Goal: Find specific page/section: Find specific page/section

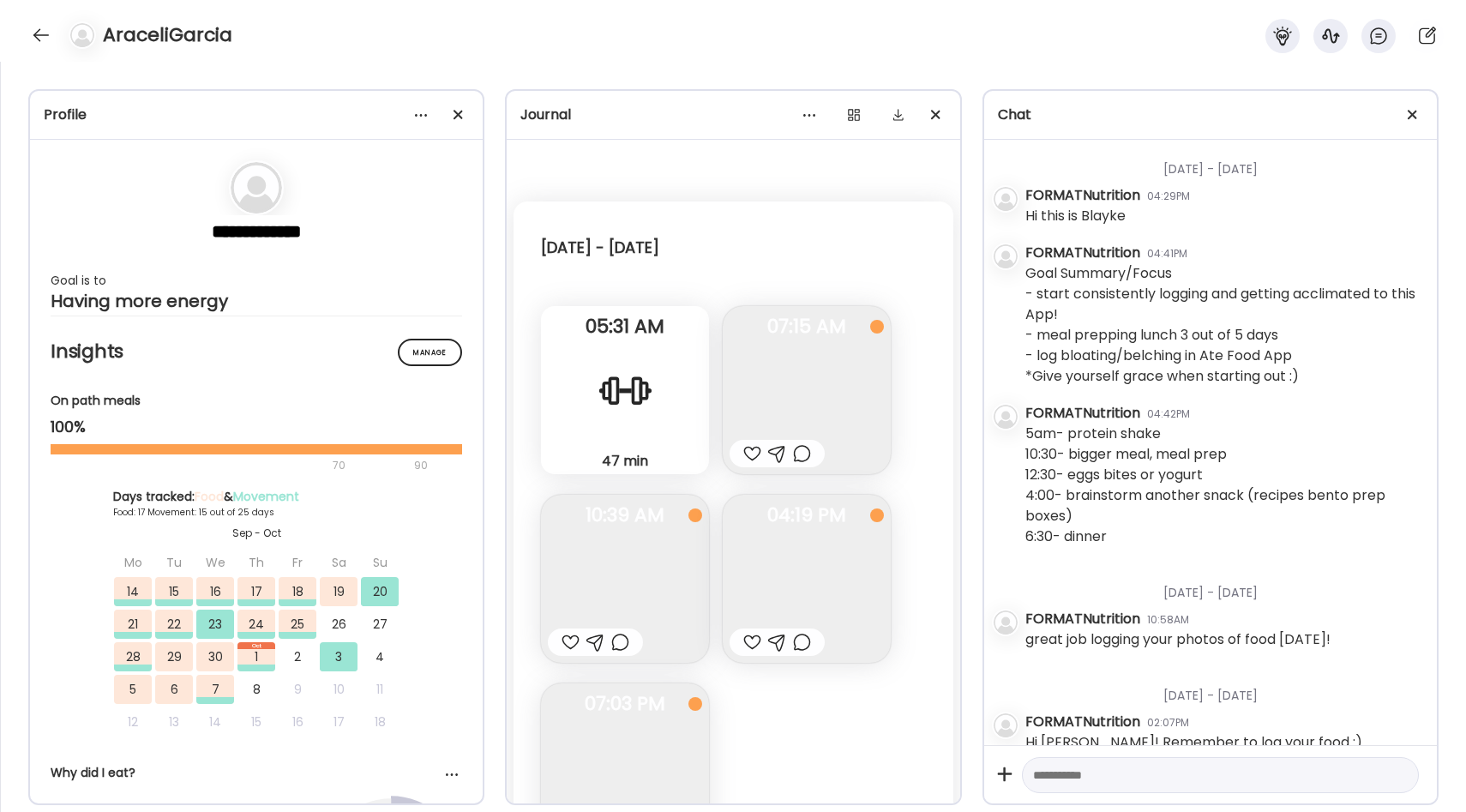
scroll to position [591, 0]
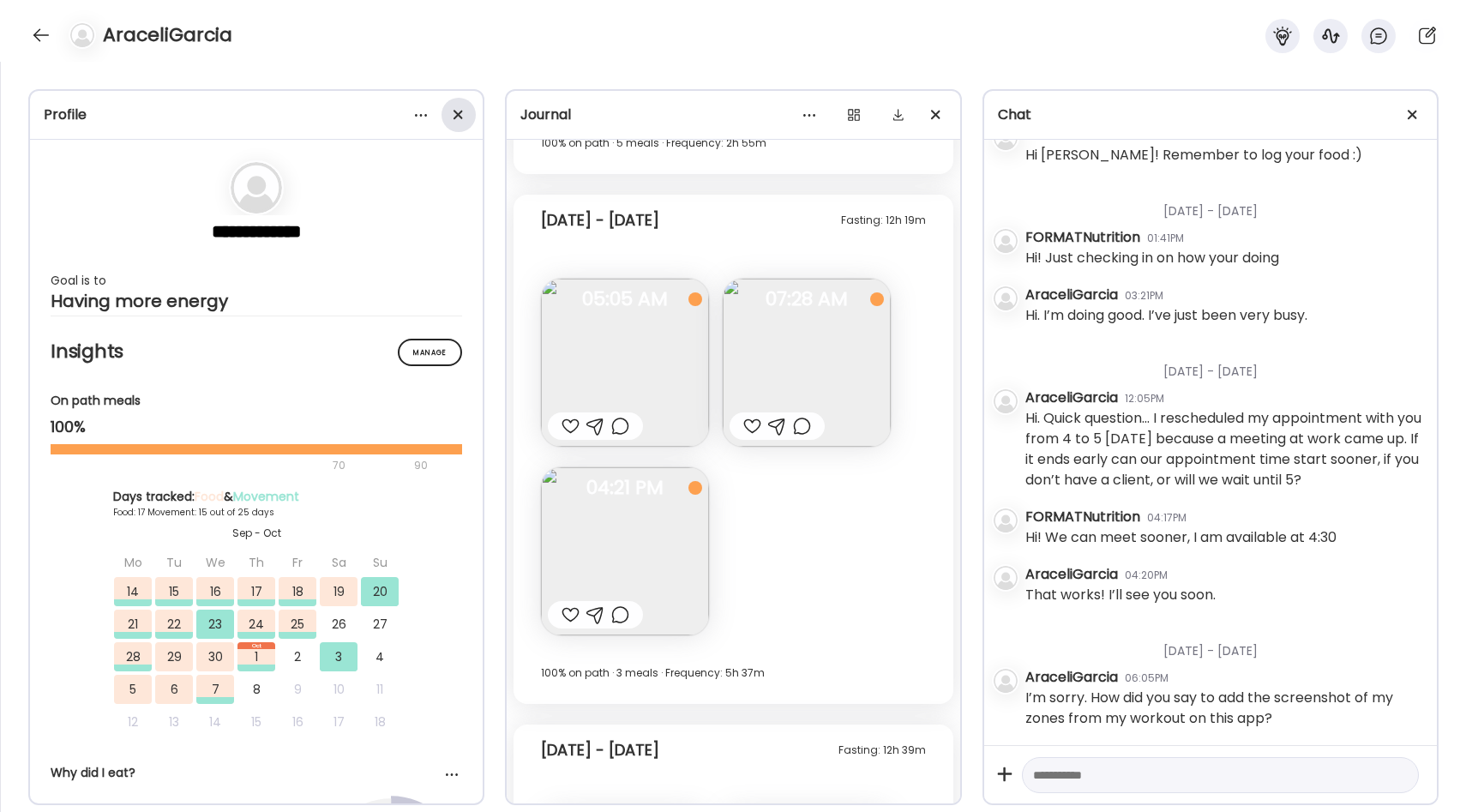
click at [452, 106] on div at bounding box center [458, 114] width 35 height 35
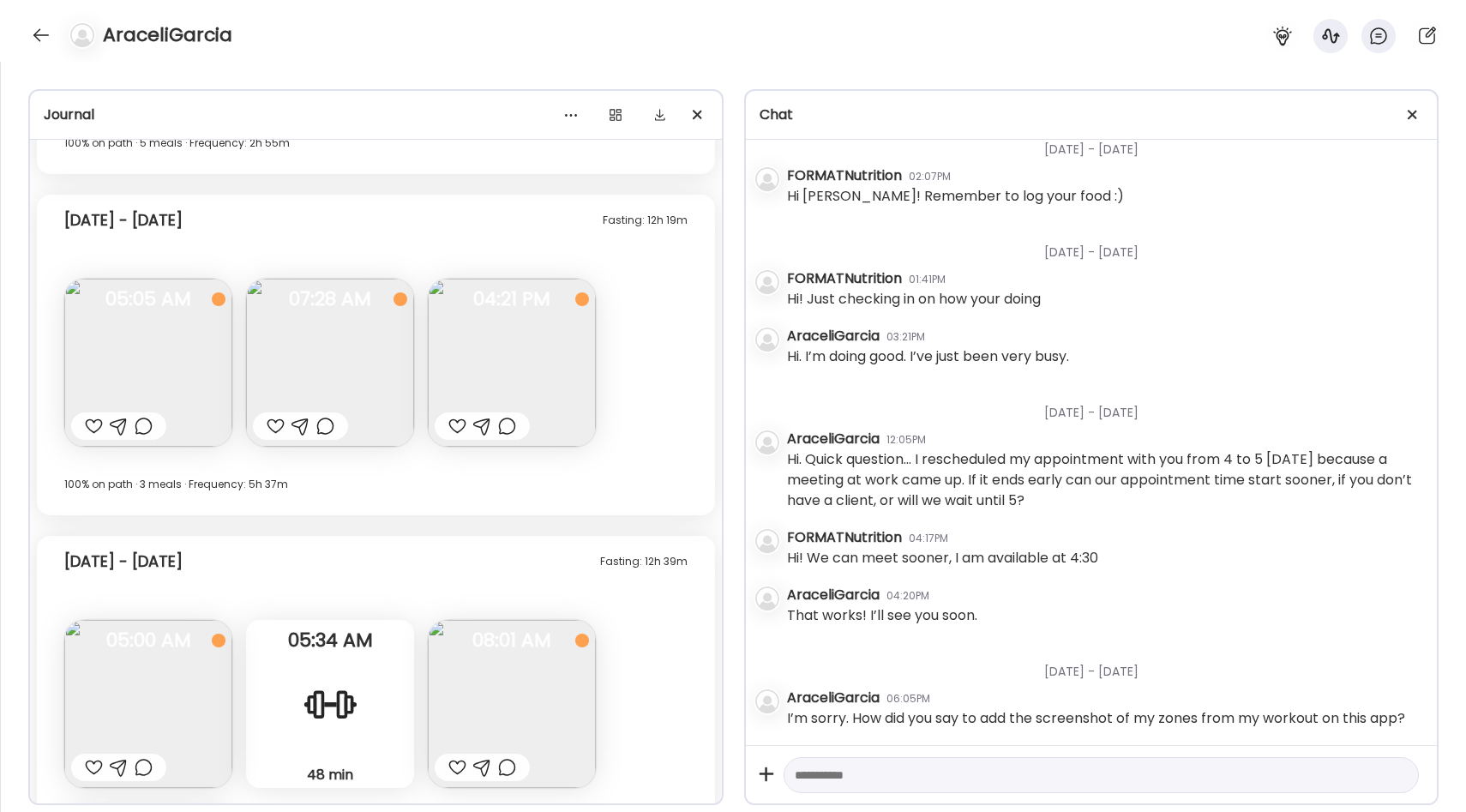
scroll to position [509, 0]
click at [49, 34] on div at bounding box center [42, 36] width 28 height 28
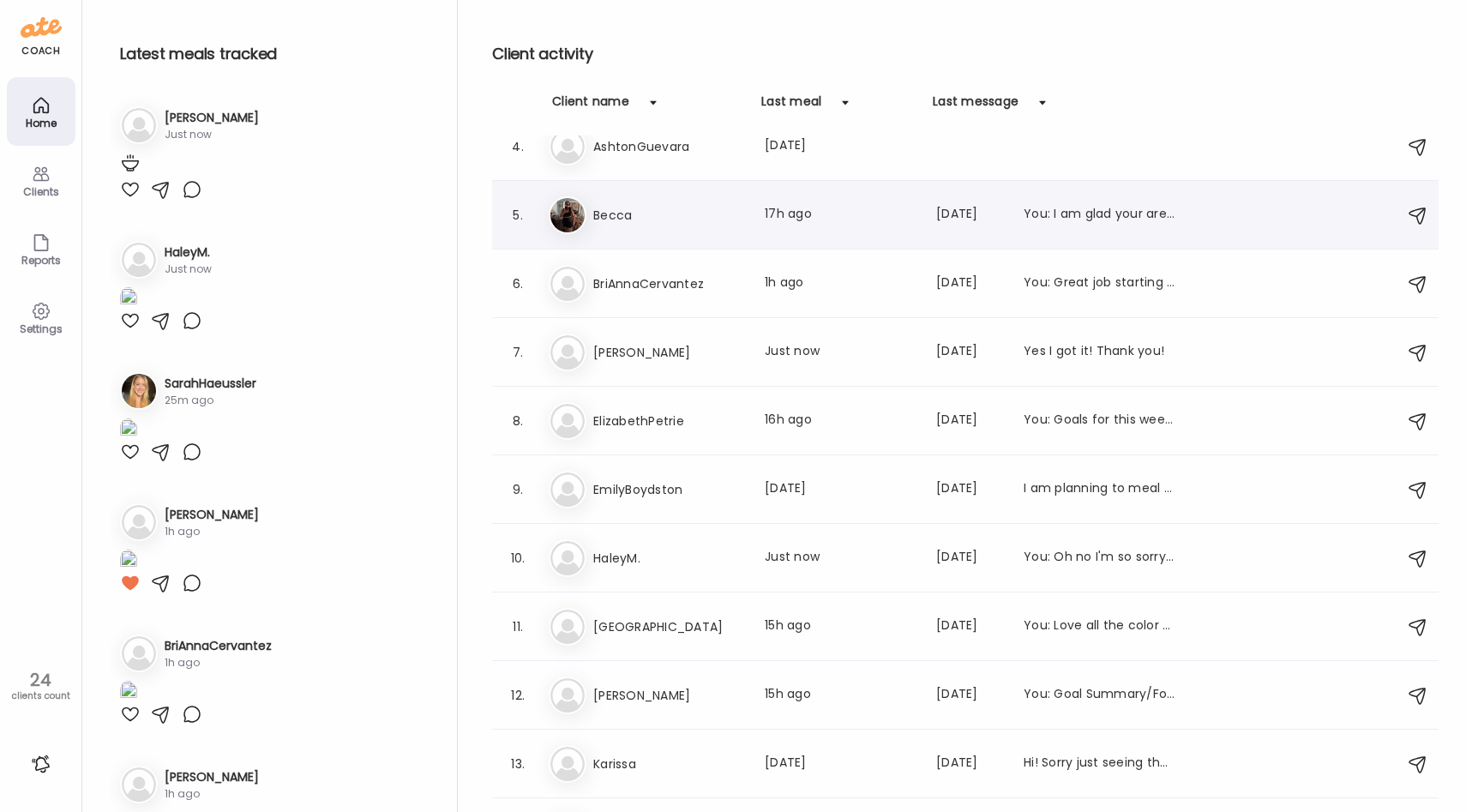
scroll to position [222, 0]
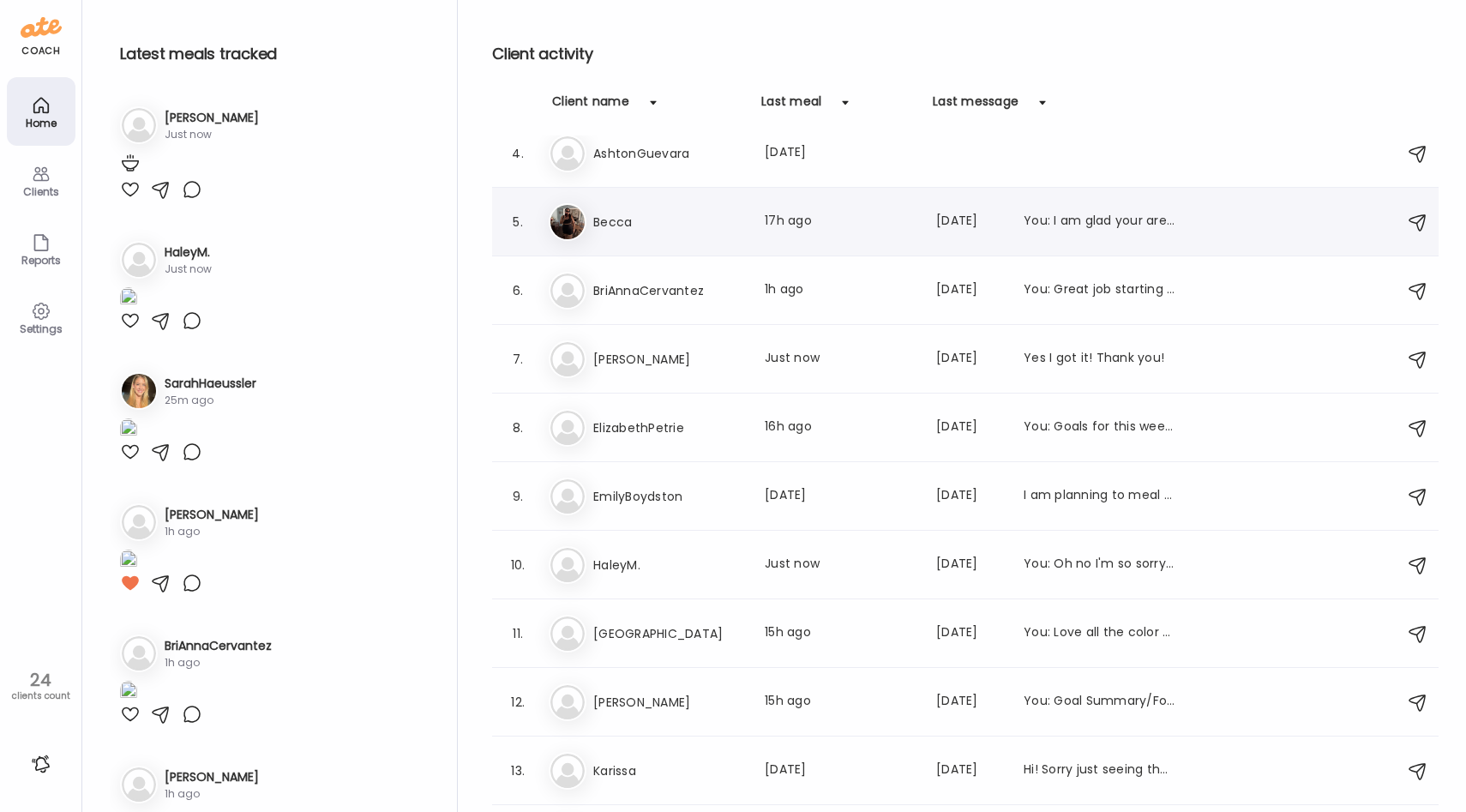
click at [690, 234] on div "Be Becca Last meal: 17h ago Last message: [DATE] You: I am glad your are feelin…" at bounding box center [968, 222] width 839 height 38
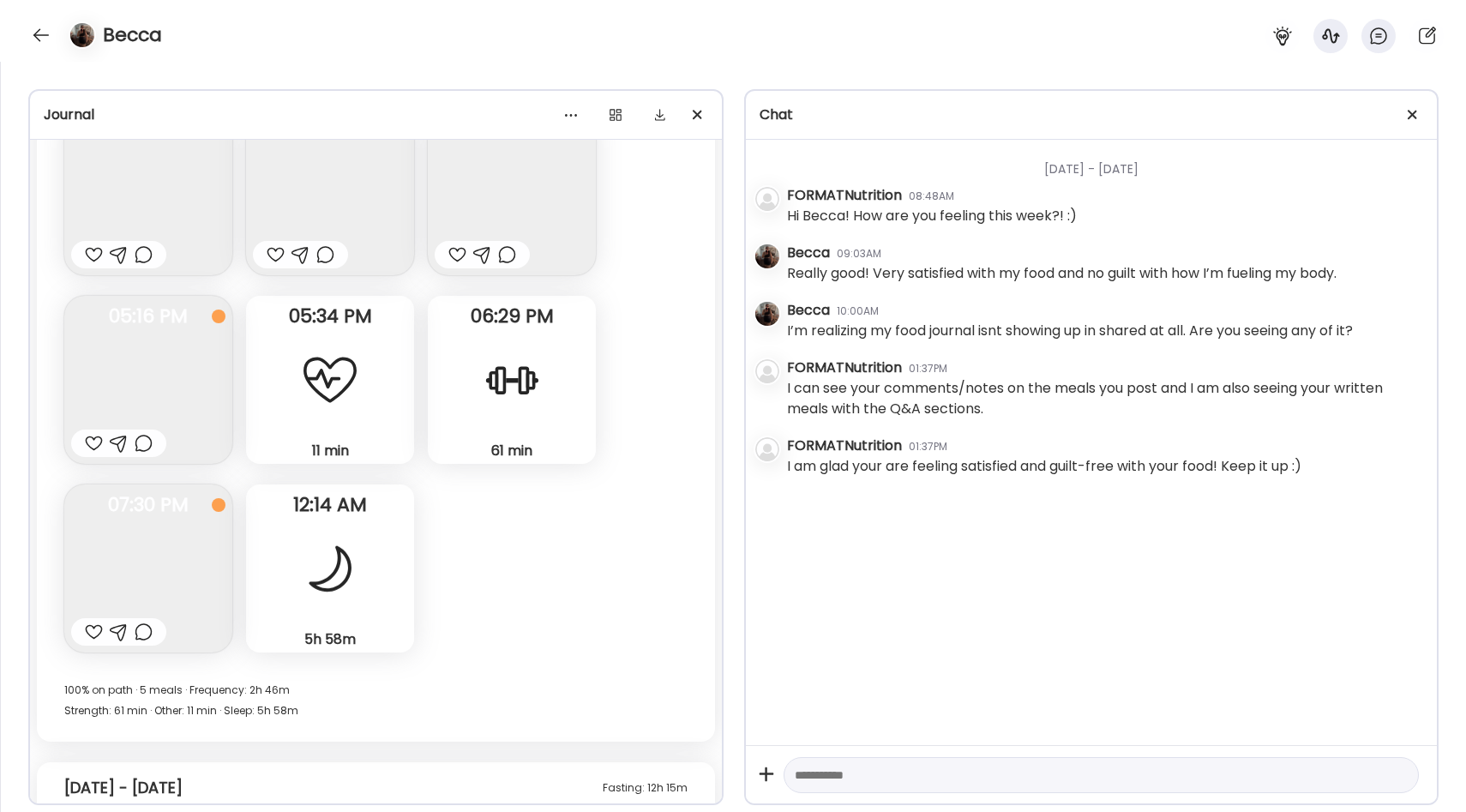
scroll to position [16949, 0]
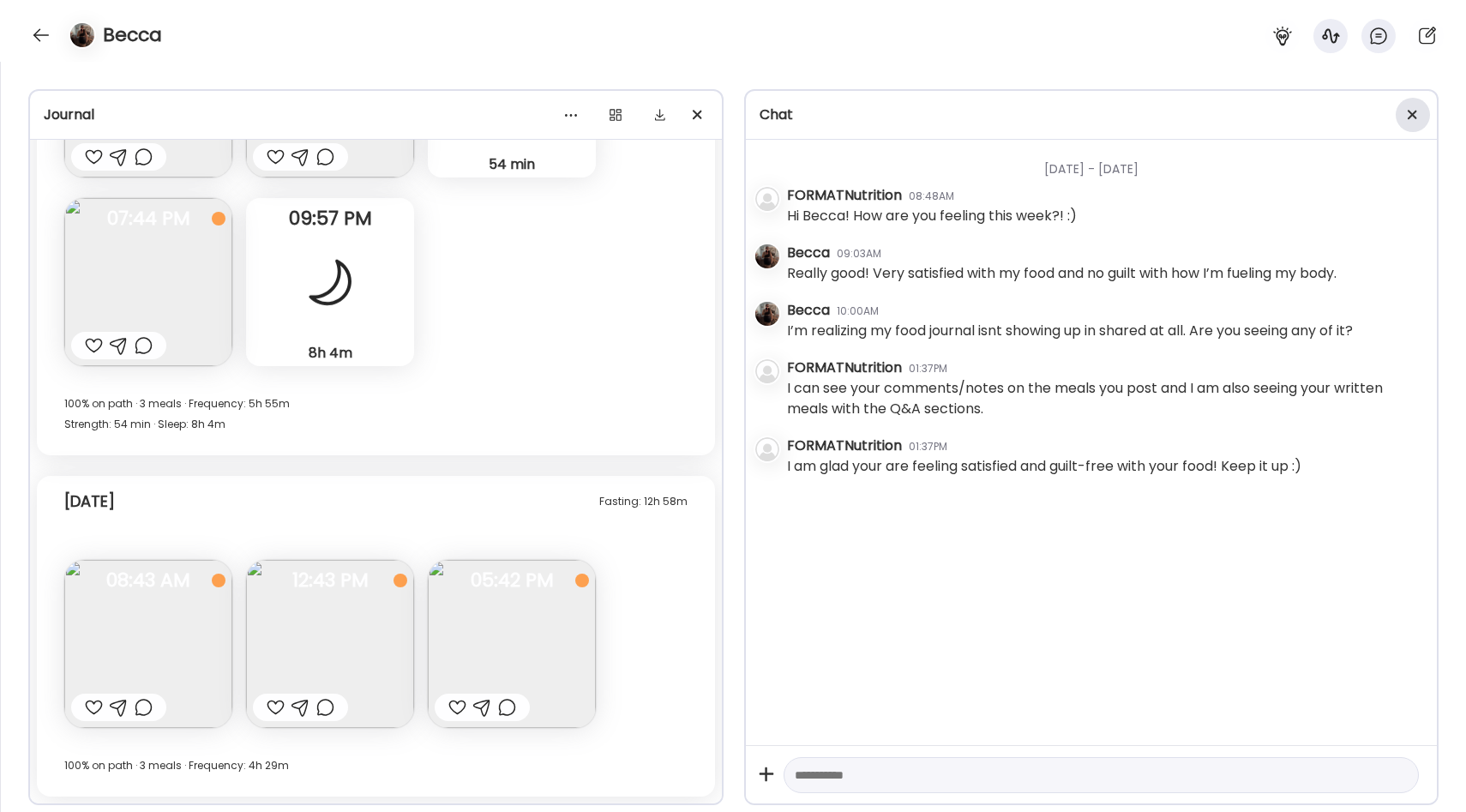
click at [1403, 118] on div at bounding box center [1412, 114] width 35 height 35
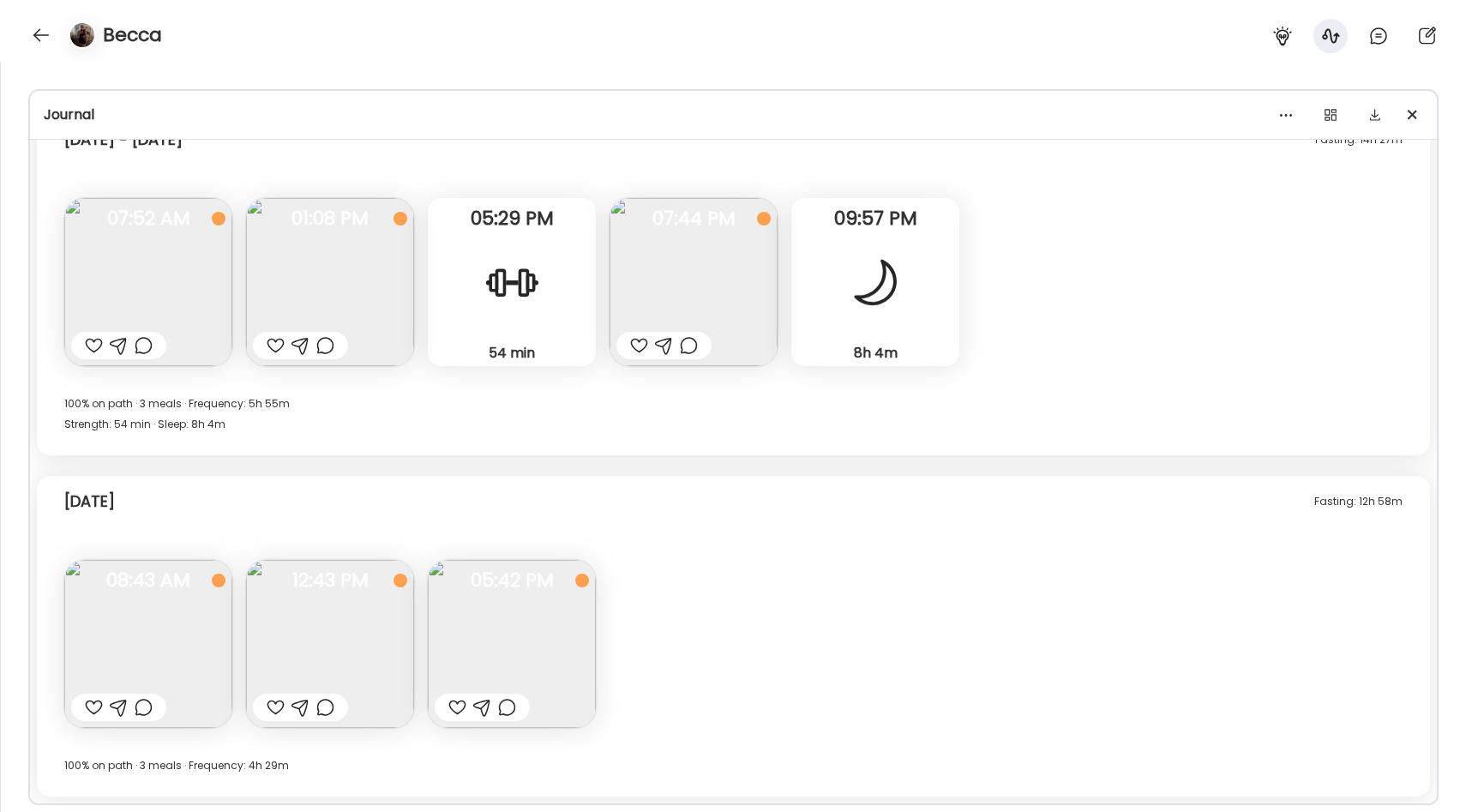
scroll to position [11667, 0]
click at [333, 660] on img at bounding box center [330, 643] width 168 height 168
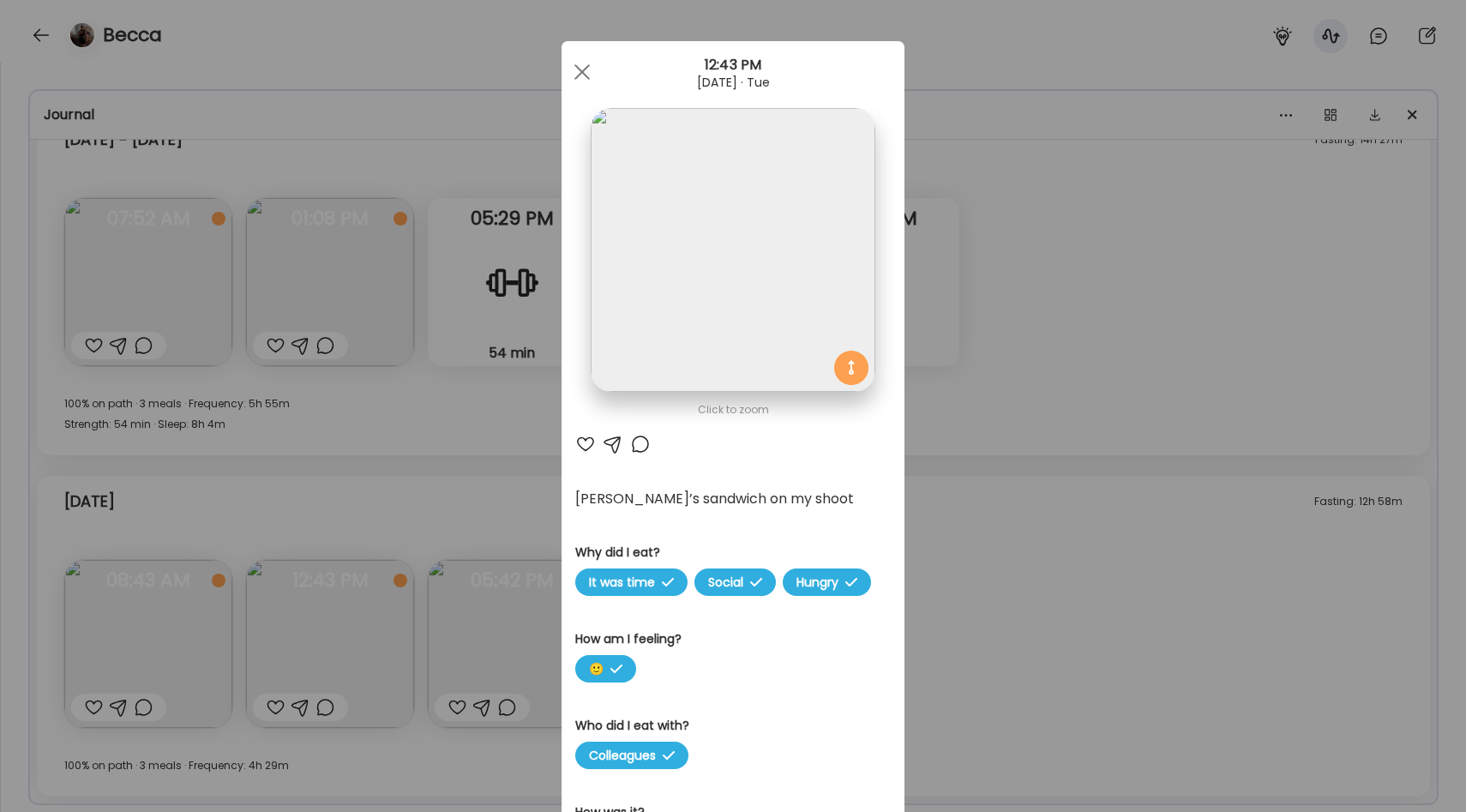
click at [374, 560] on div "Ate Coach Dashboard Wahoo! It’s official Take a moment to set up your Coach Pro…" at bounding box center [733, 406] width 1466 height 812
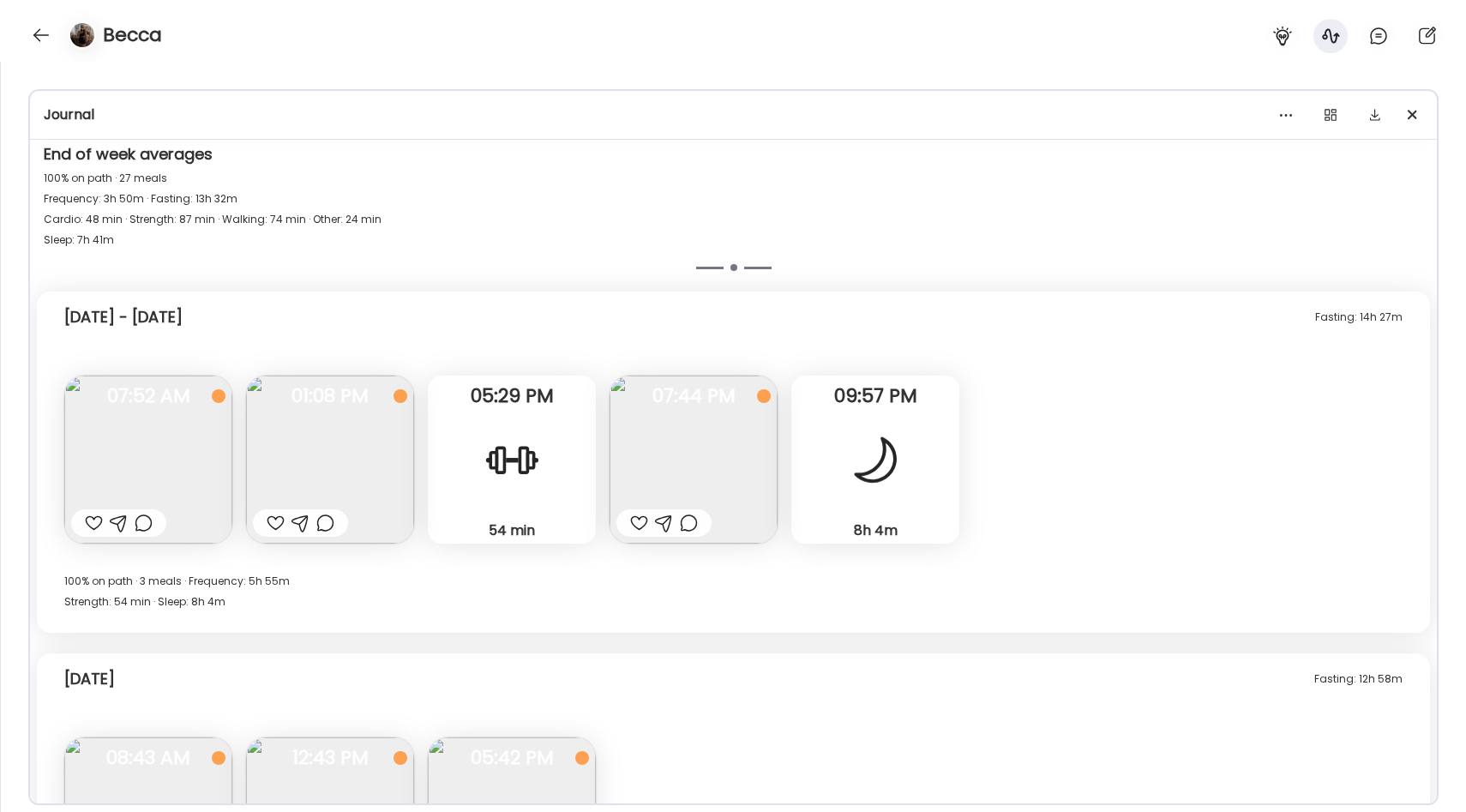
scroll to position [11482, 0]
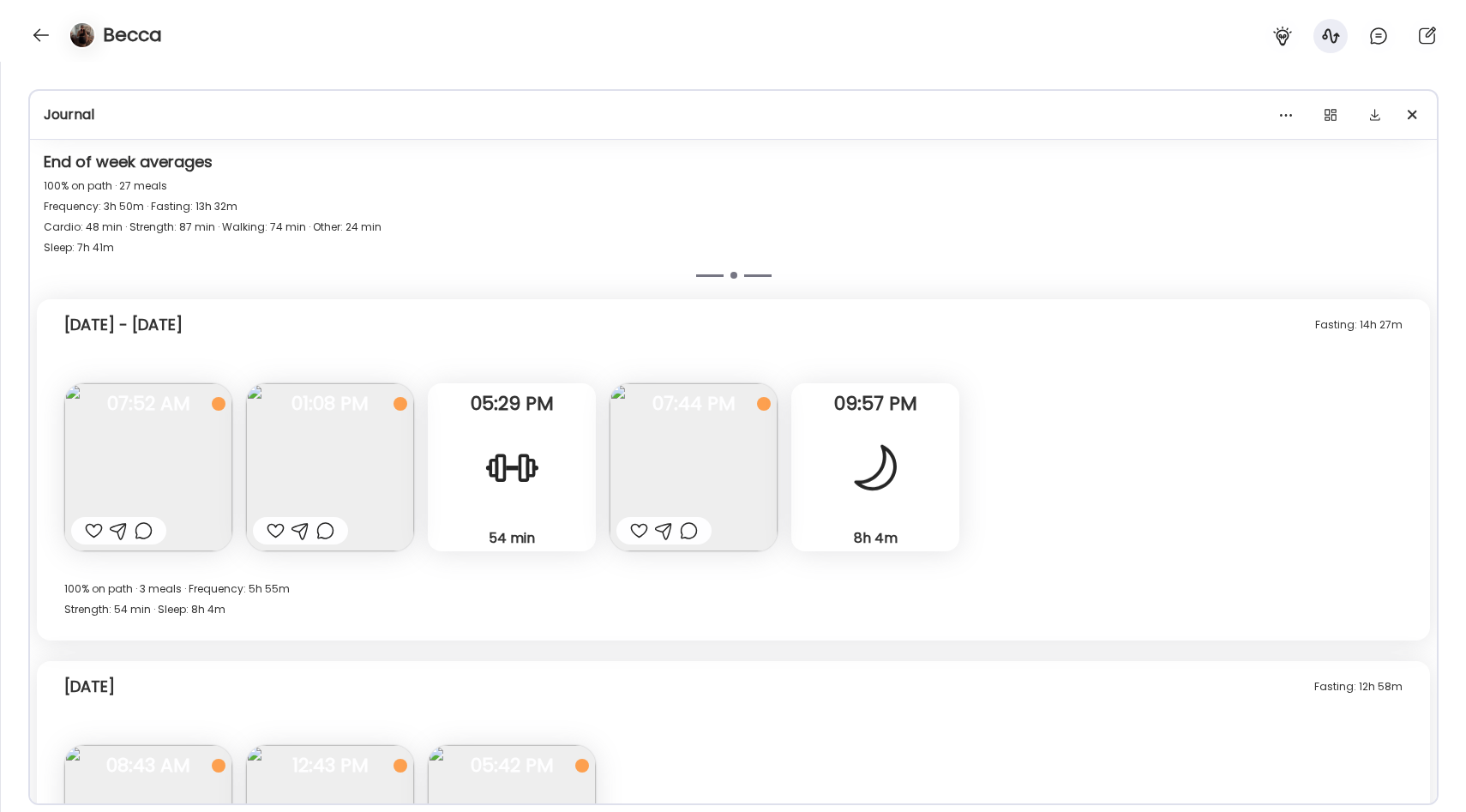
click at [493, 502] on div "54 min Strength" at bounding box center [511, 467] width 168 height 168
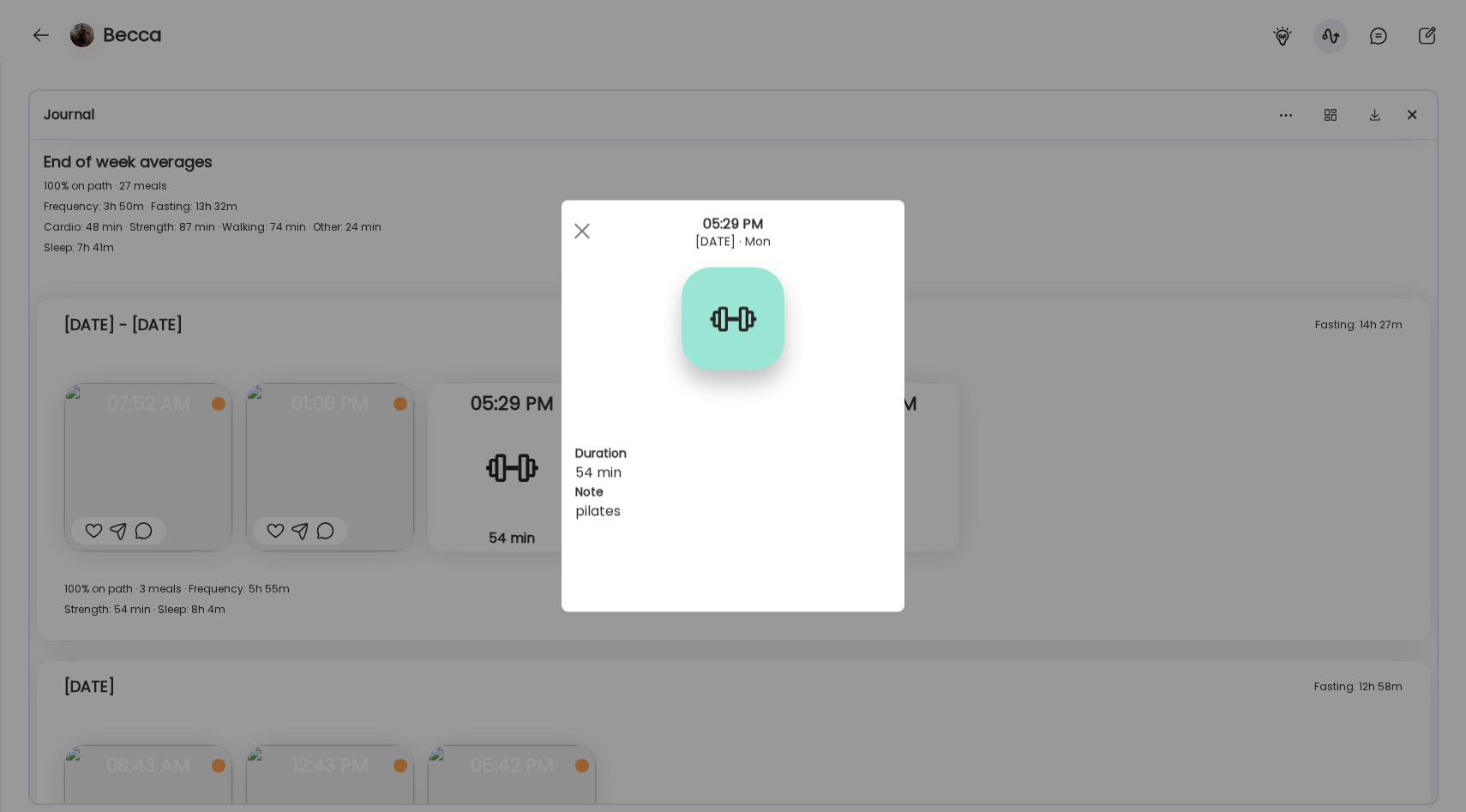
click at [517, 417] on div "Ate Coach Dashboard Wahoo! It’s official Take a moment to set up your Coach Pro…" at bounding box center [733, 406] width 1466 height 812
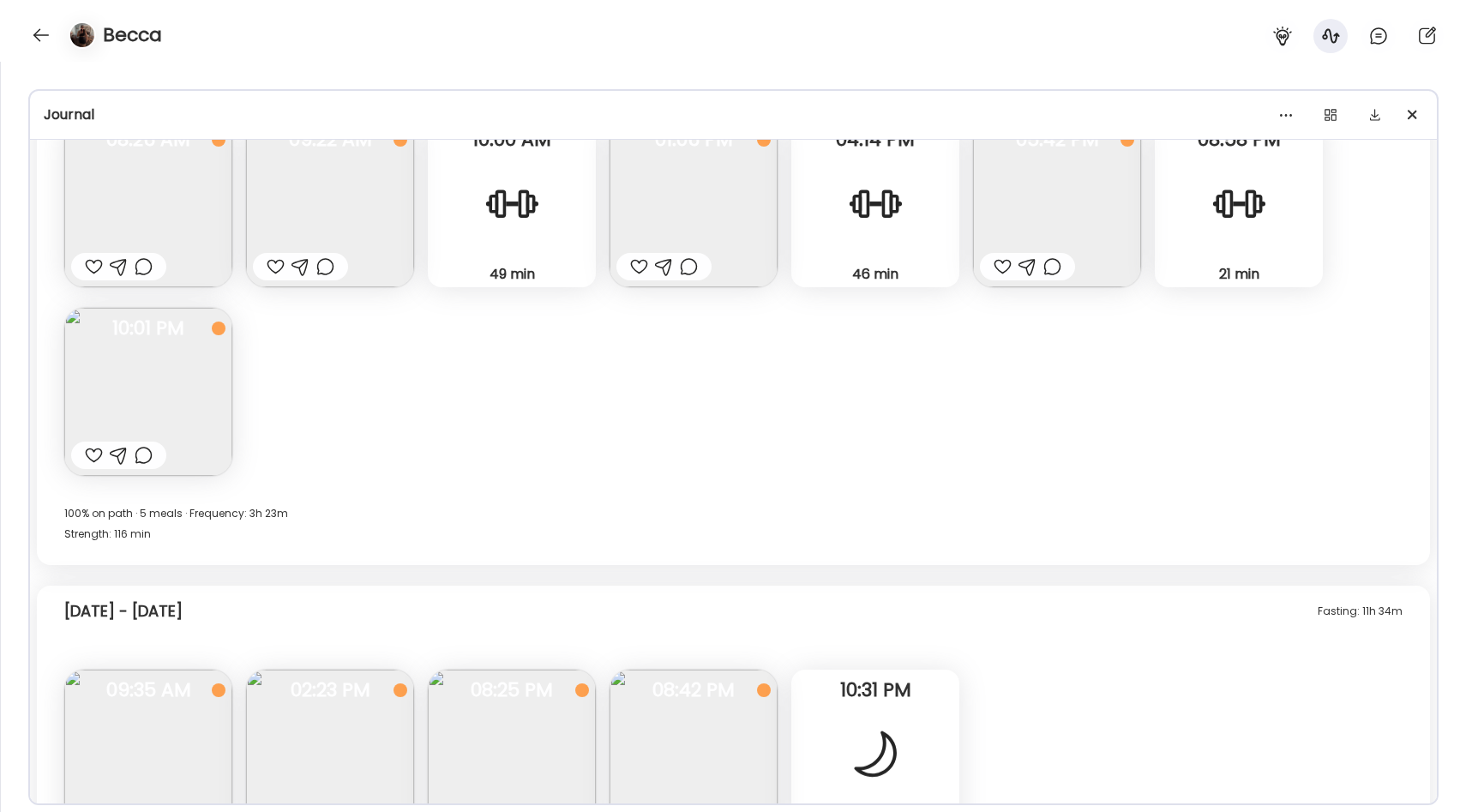
scroll to position [9073, 0]
click at [763, 204] on img at bounding box center [693, 201] width 168 height 168
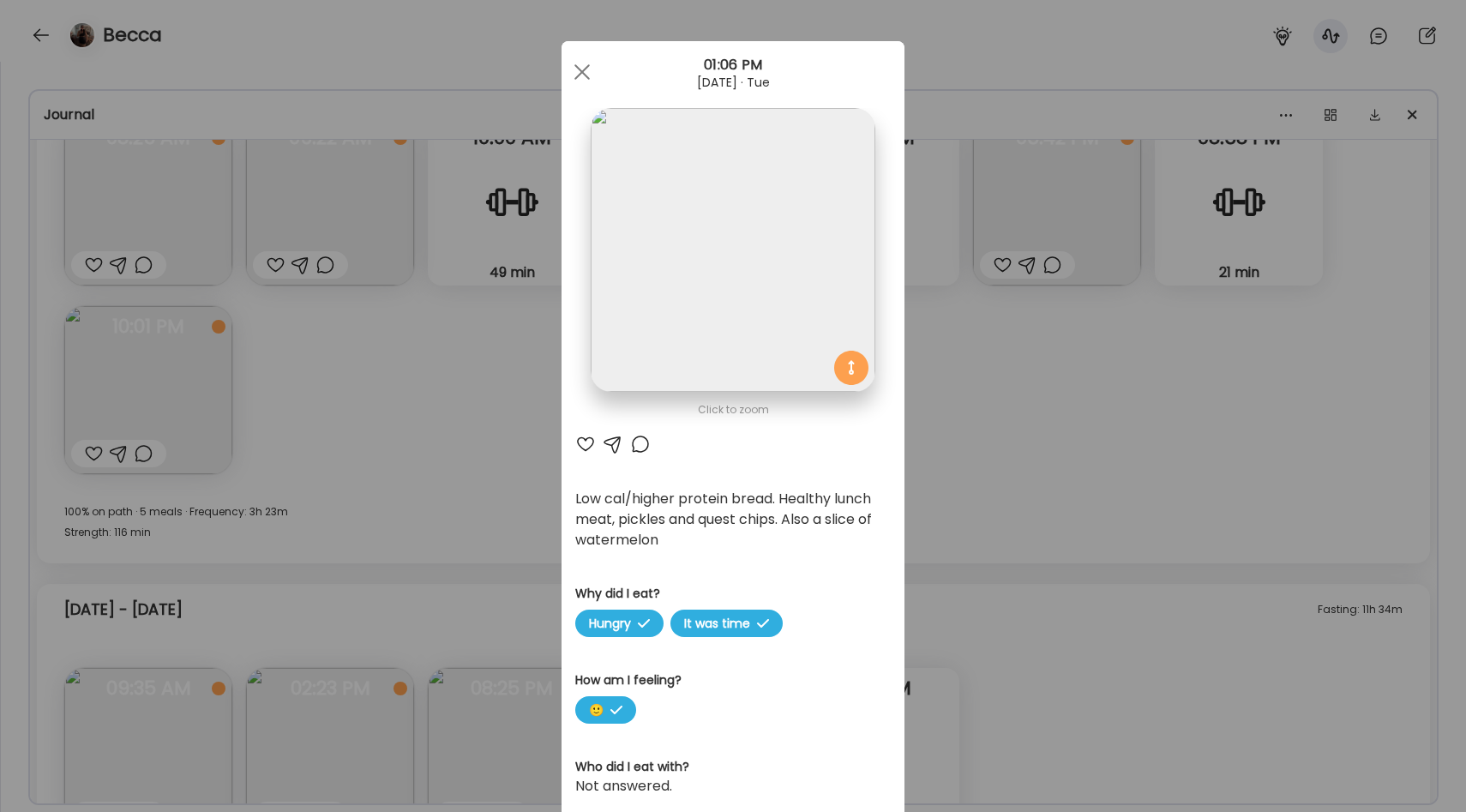
click at [994, 421] on div "Ate Coach Dashboard Wahoo! It’s official Take a moment to set up your Coach Pro…" at bounding box center [733, 406] width 1466 height 812
